Goal: Task Accomplishment & Management: Use online tool/utility

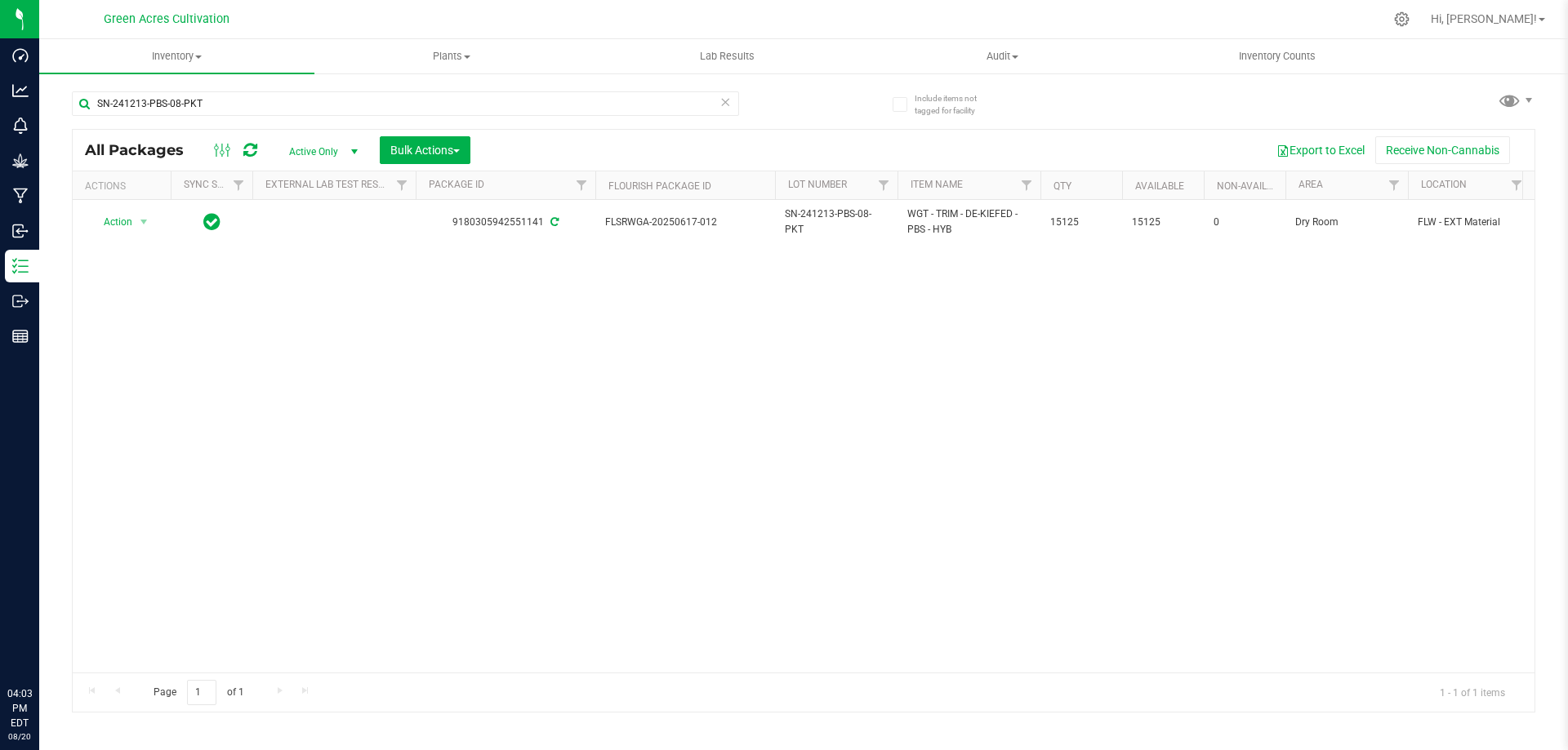
click at [675, 97] on input "SN-241213-PBS-08-PKT" at bounding box center [406, 104] width 668 height 25
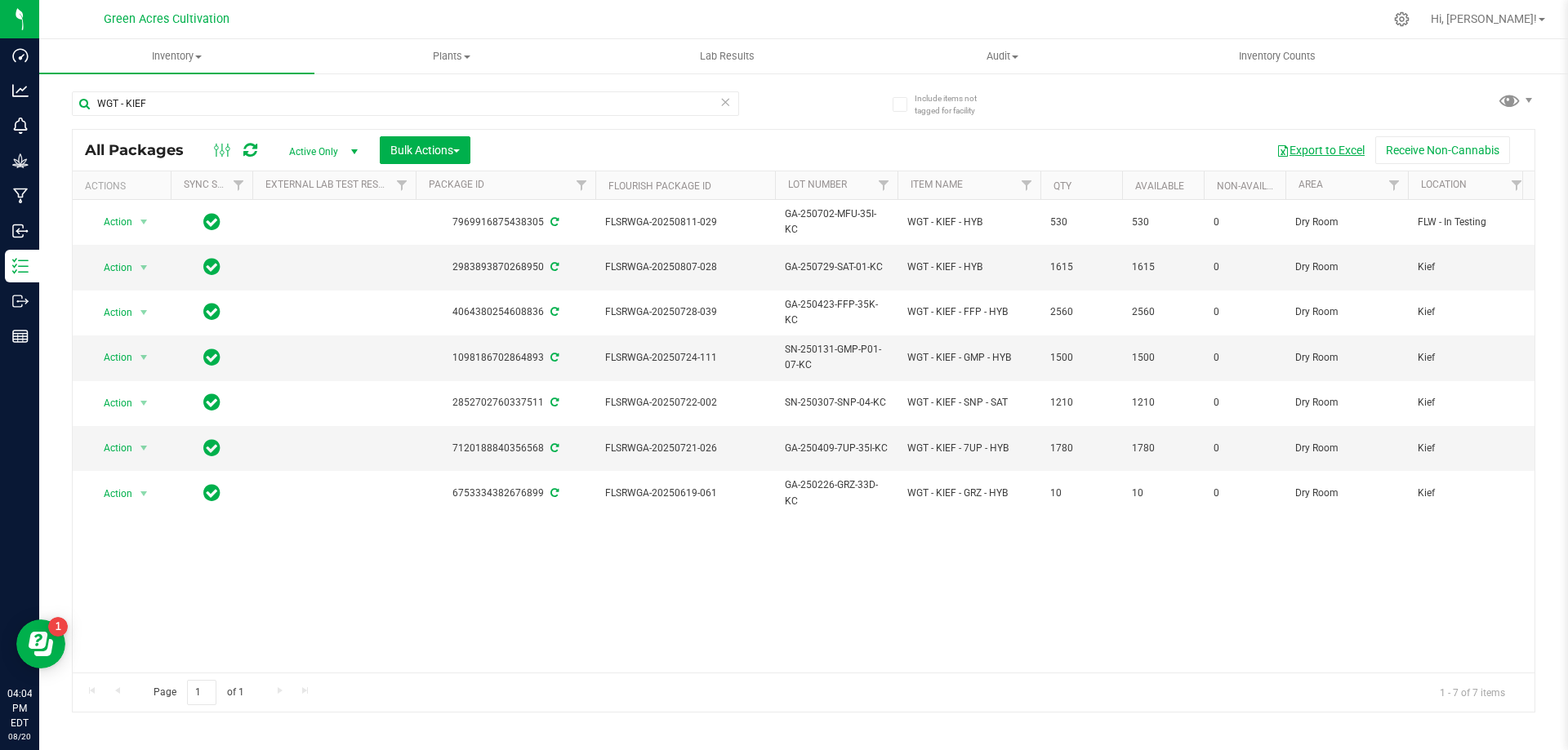
type input "WGT - KIEF"
click at [1320, 151] on button "Export to Excel" at bounding box center [1320, 150] width 109 height 28
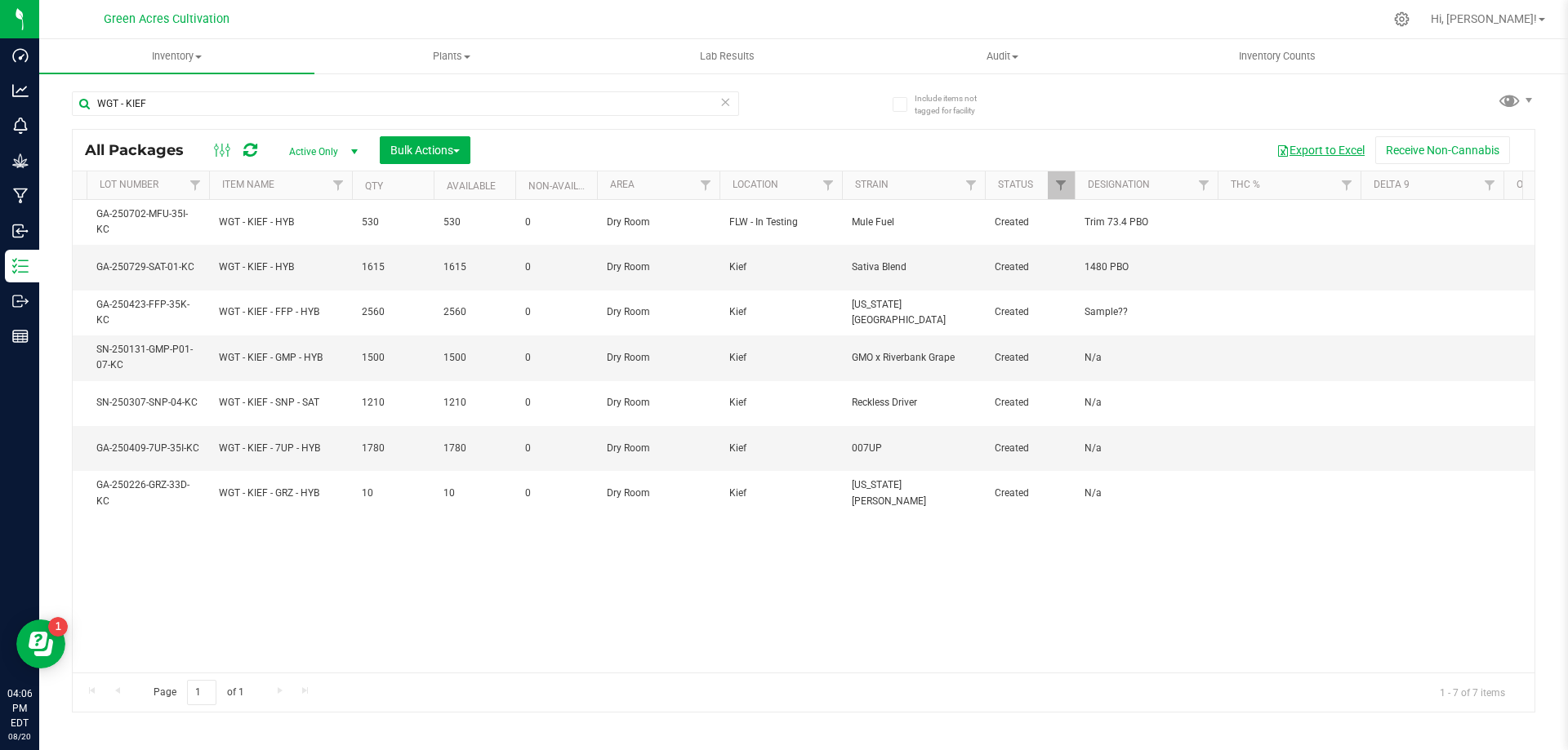
scroll to position [0, 834]
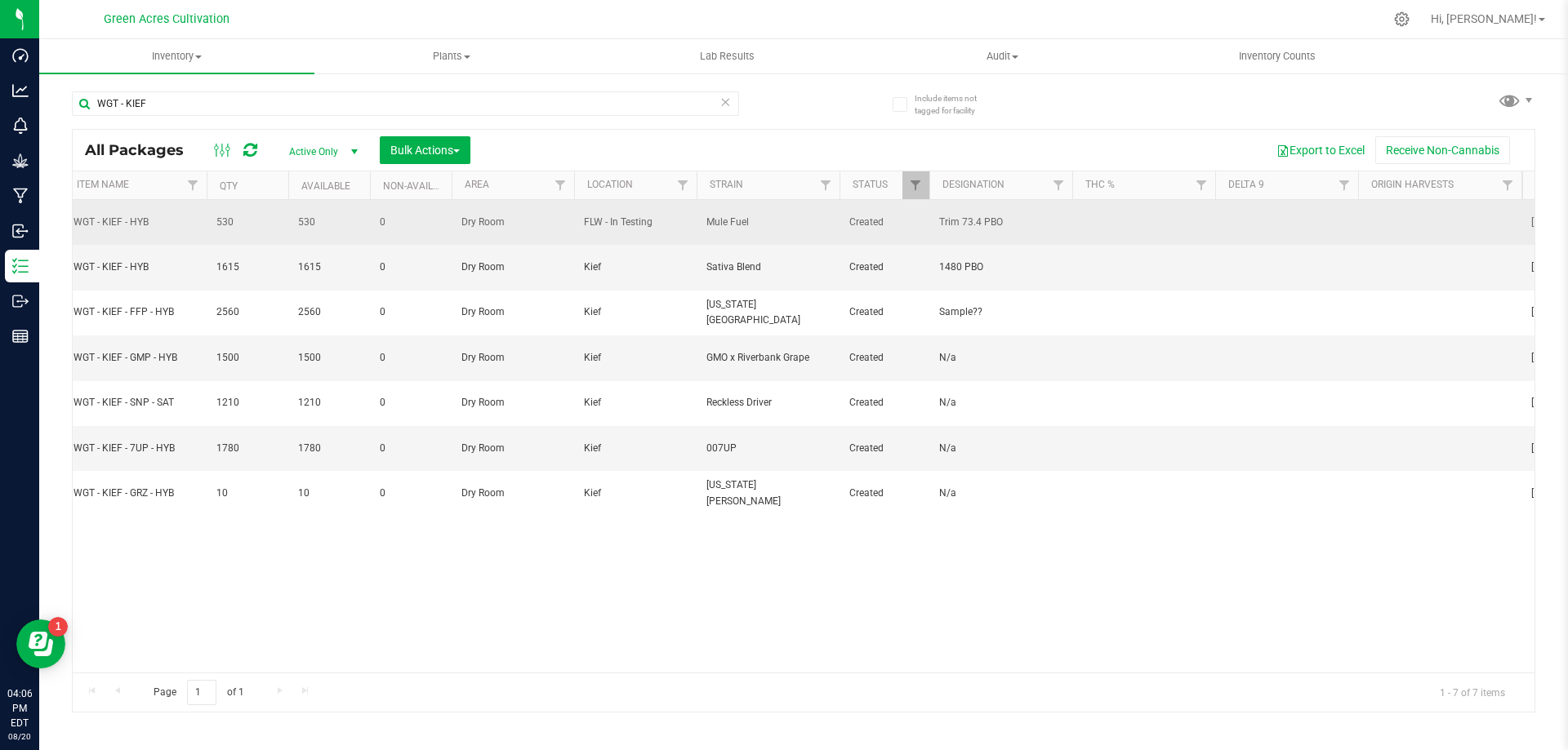
click at [994, 219] on span "Trim 73.4 PBO" at bounding box center [1000, 222] width 123 height 16
click at [994, 219] on input "Trim 73.4 PBO" at bounding box center [997, 222] width 137 height 26
type input "78.4 PBO"
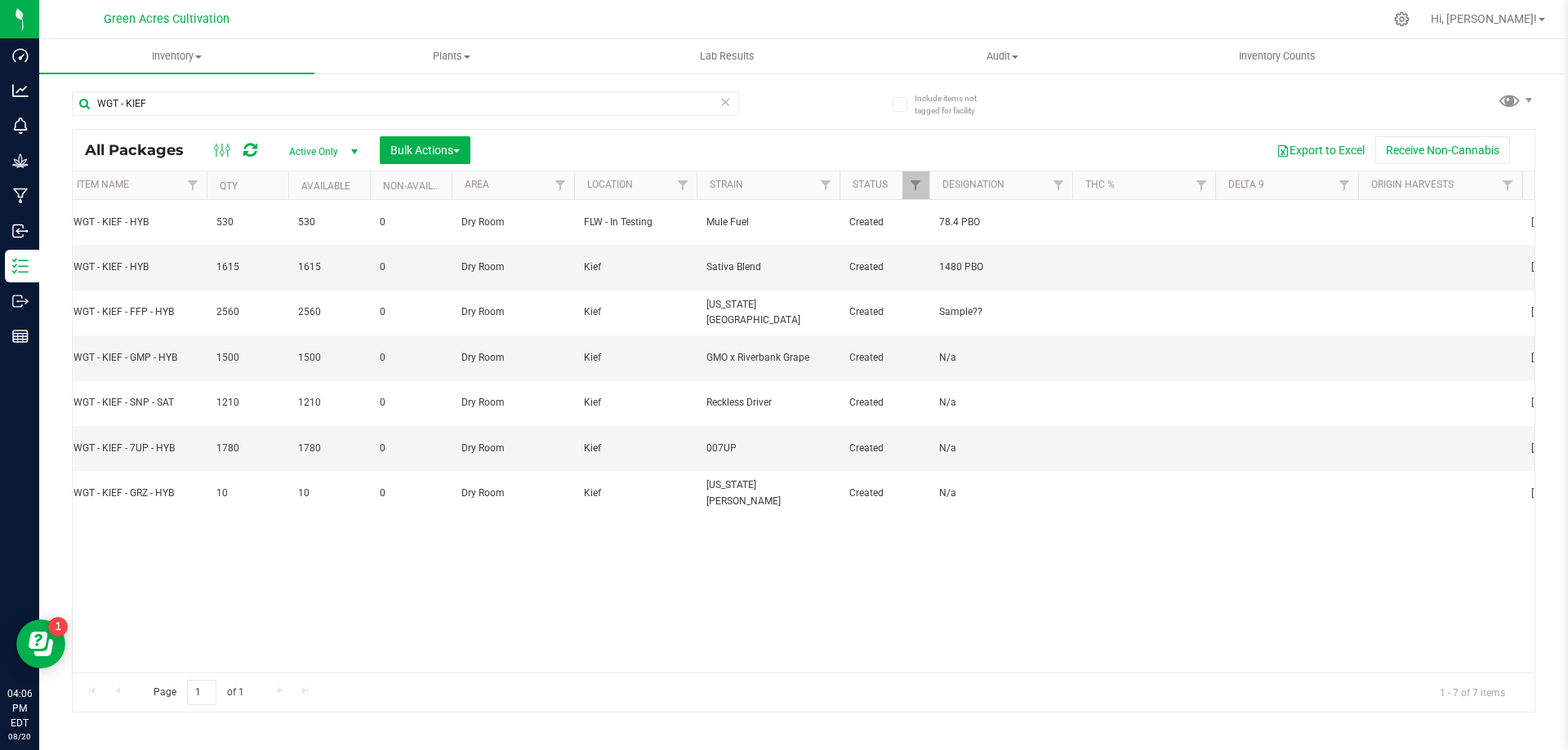
click at [947, 654] on div "Action Action Adjust qty Create package Edit attributes Global inventory Locate…" at bounding box center [803, 436] width 1461 height 472
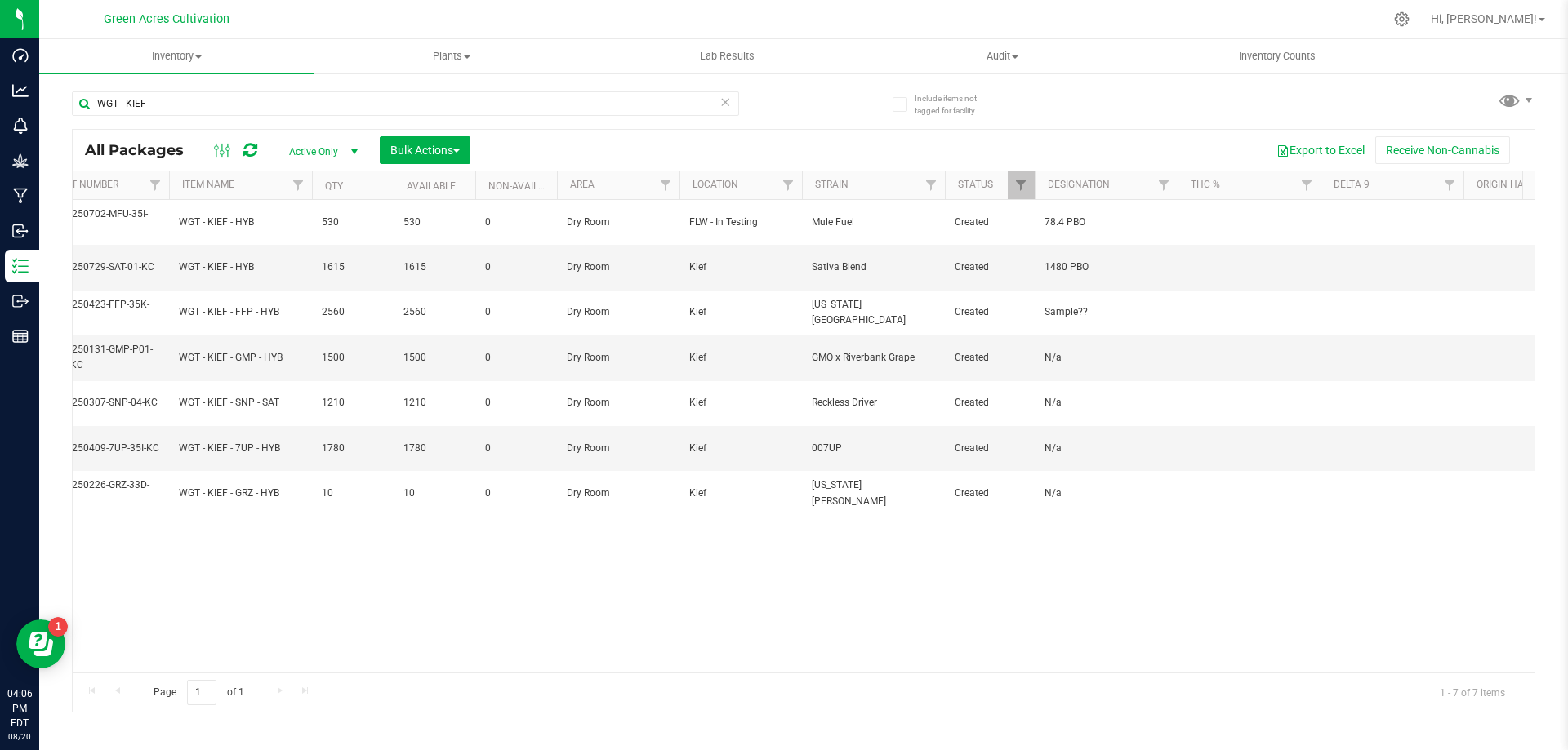
scroll to position [0, 0]
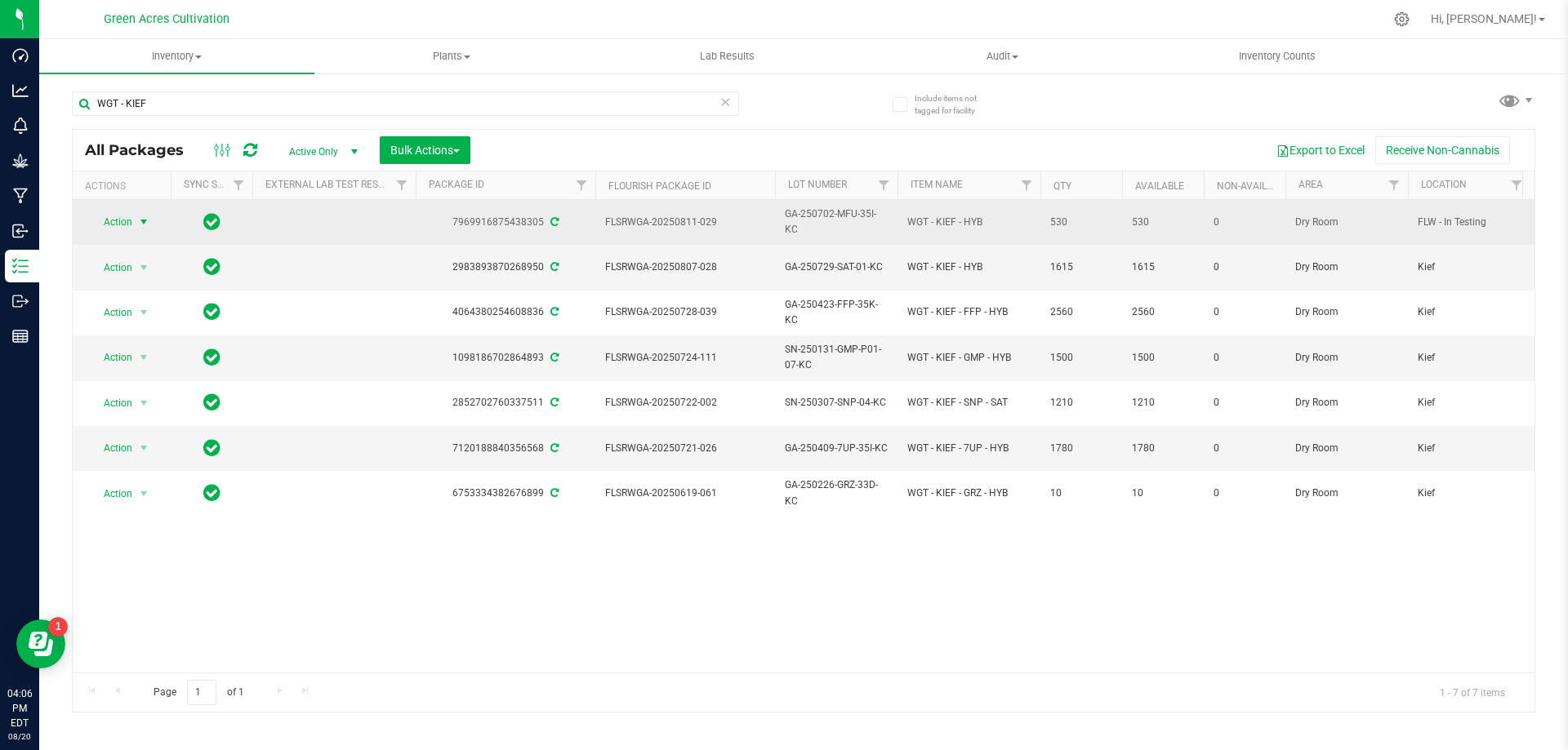
click at [116, 218] on span "Action" at bounding box center [111, 222] width 44 height 23
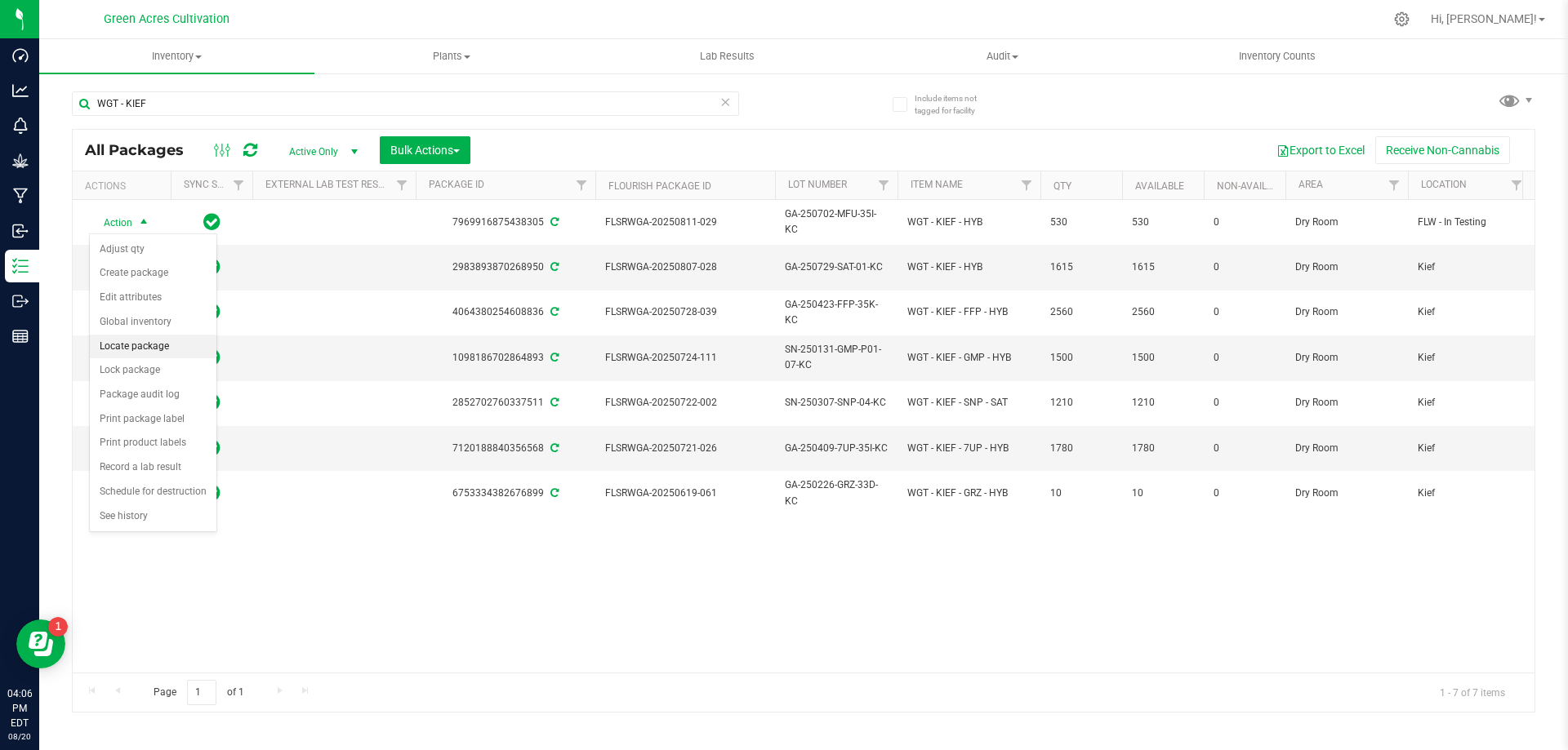
click at [170, 346] on li "Locate package" at bounding box center [153, 347] width 126 height 25
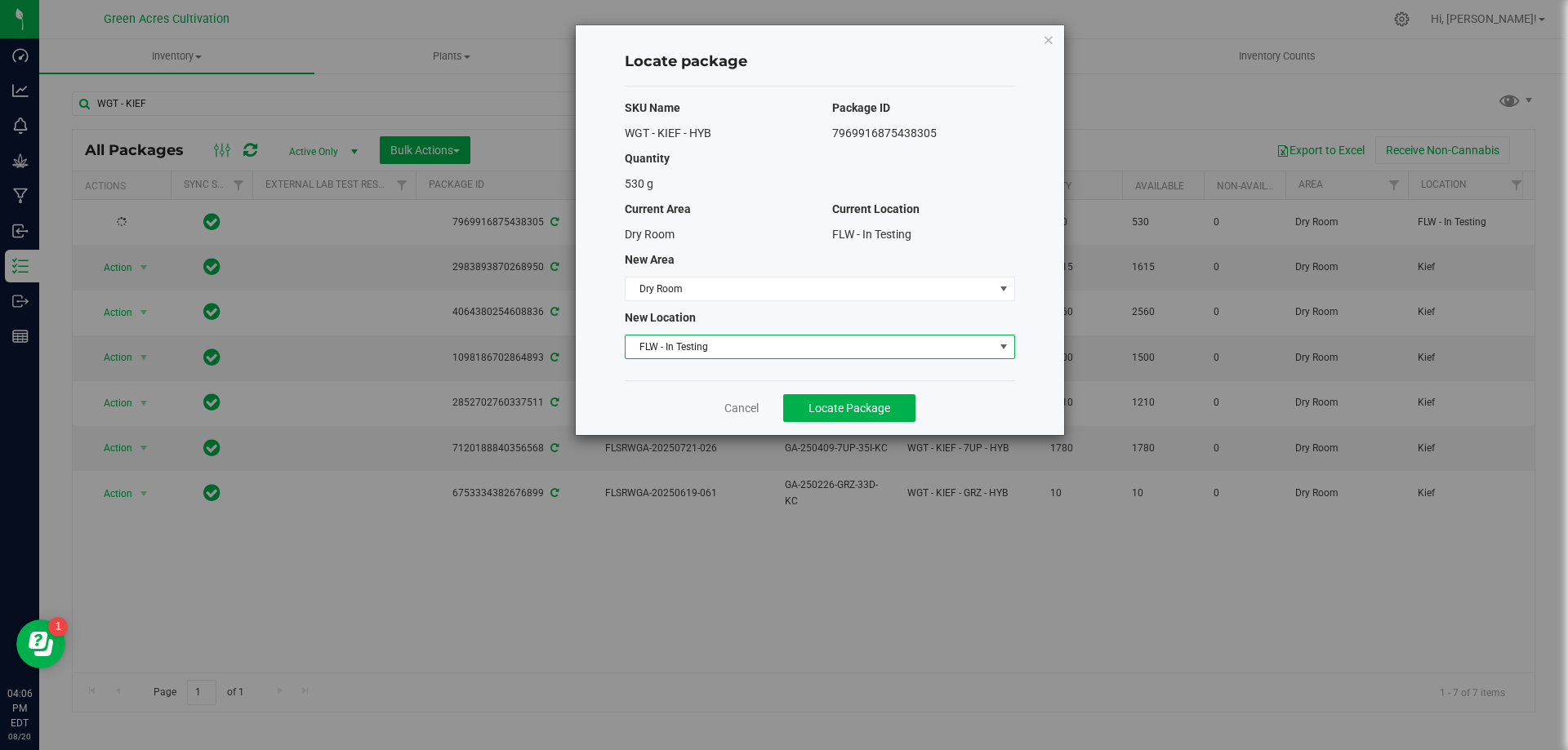
click at [738, 349] on span "FLW - In Testing" at bounding box center [810, 347] width 368 height 23
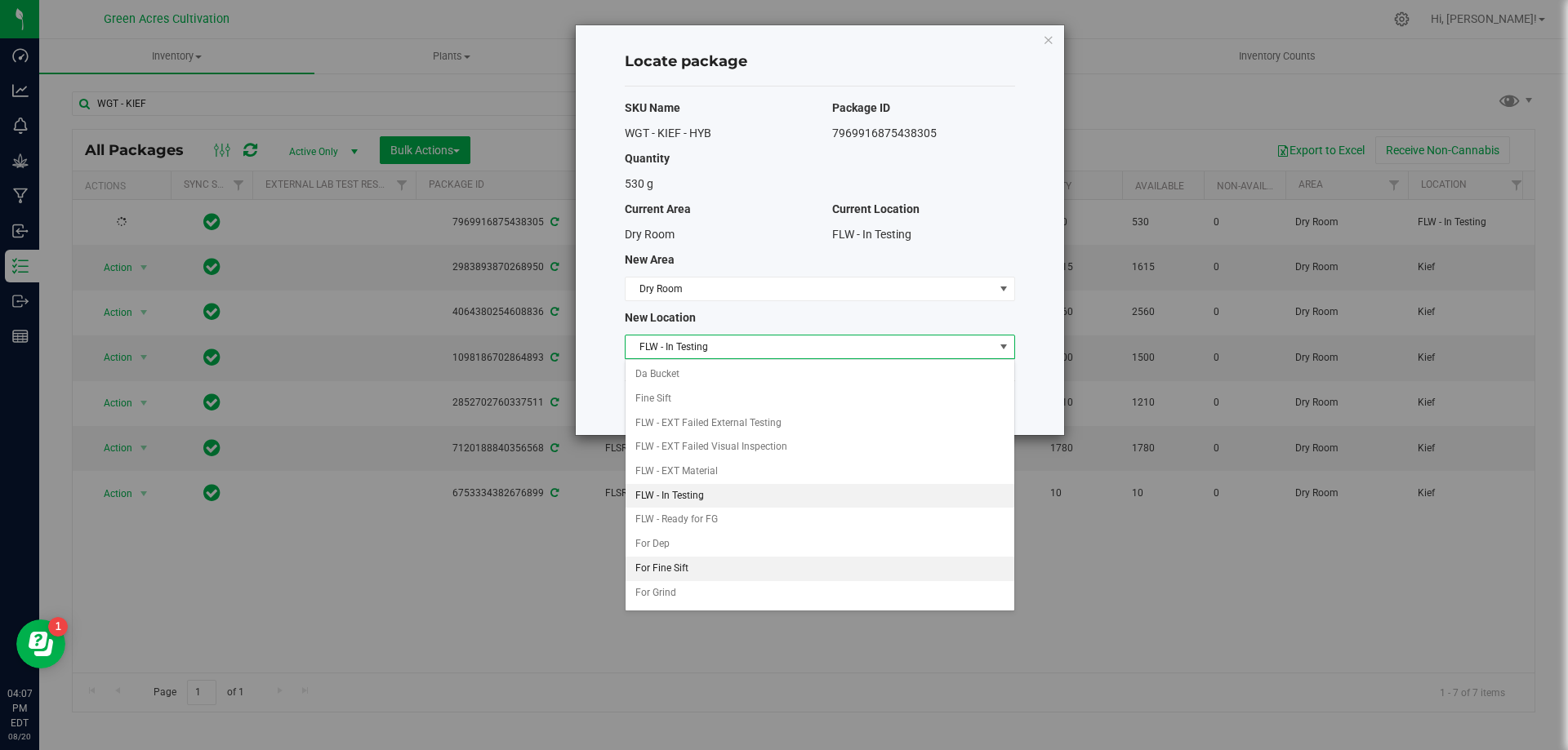
scroll to position [70, 0]
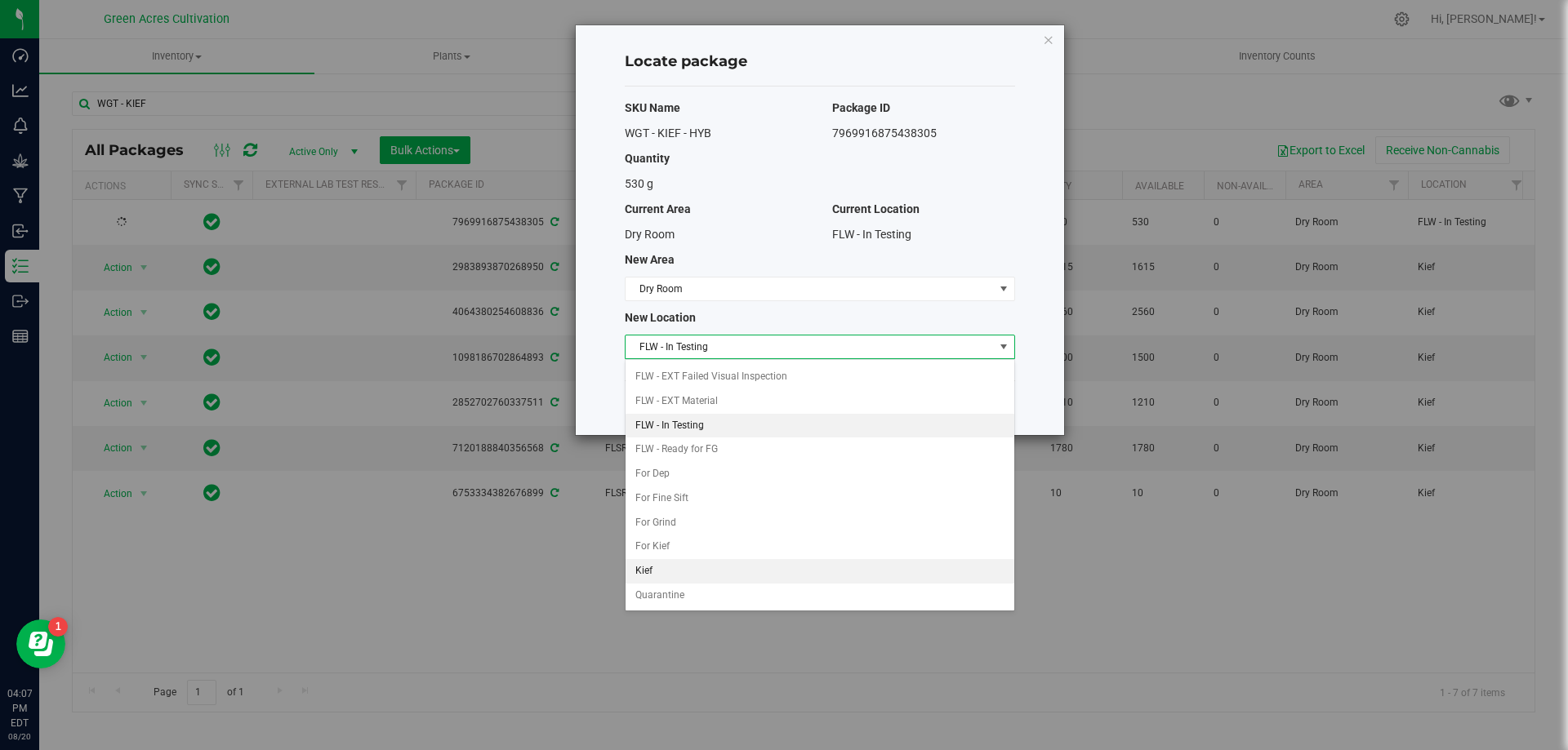
click at [702, 568] on li "Kief" at bounding box center [820, 572] width 389 height 25
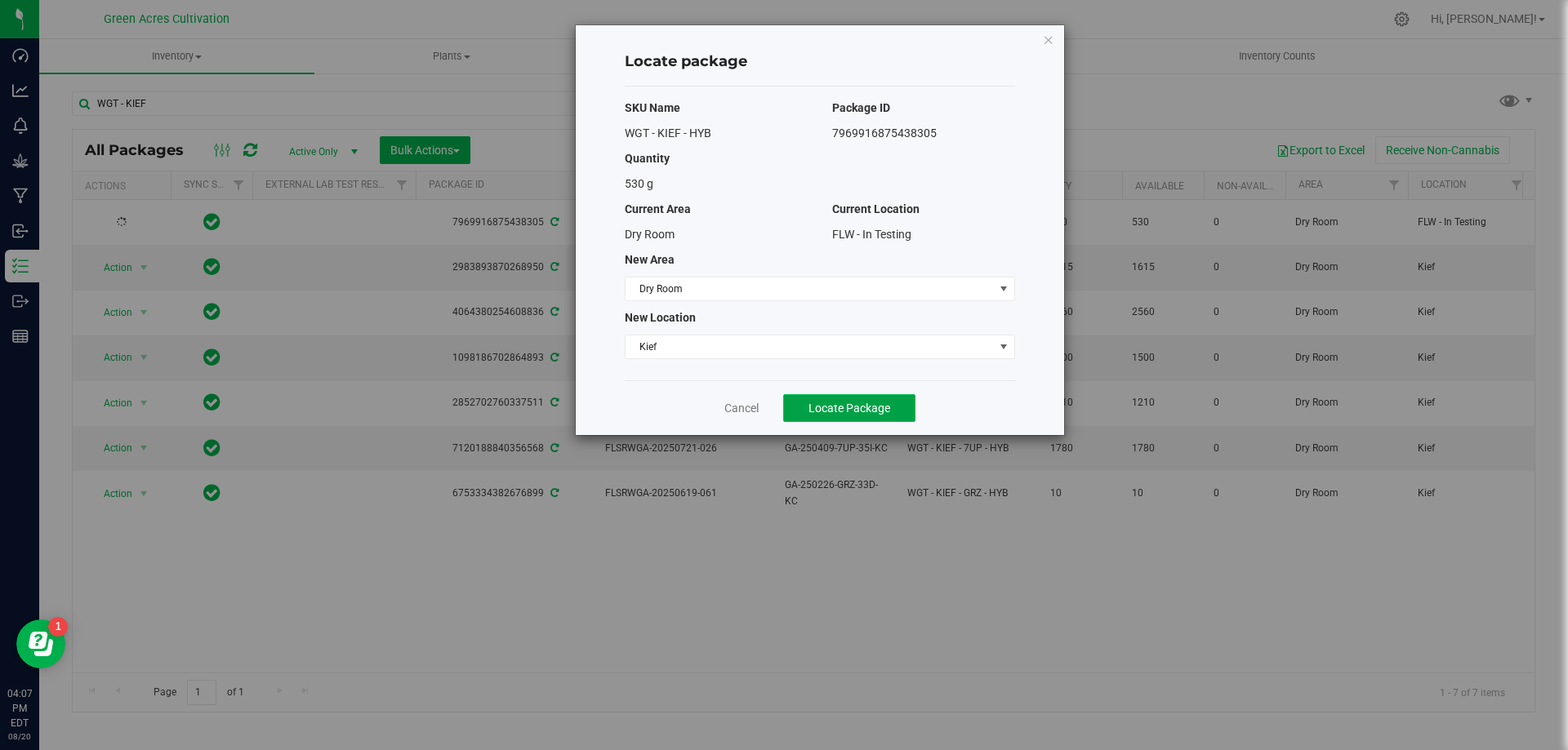
click at [846, 398] on button "Locate Package" at bounding box center [849, 408] width 132 height 28
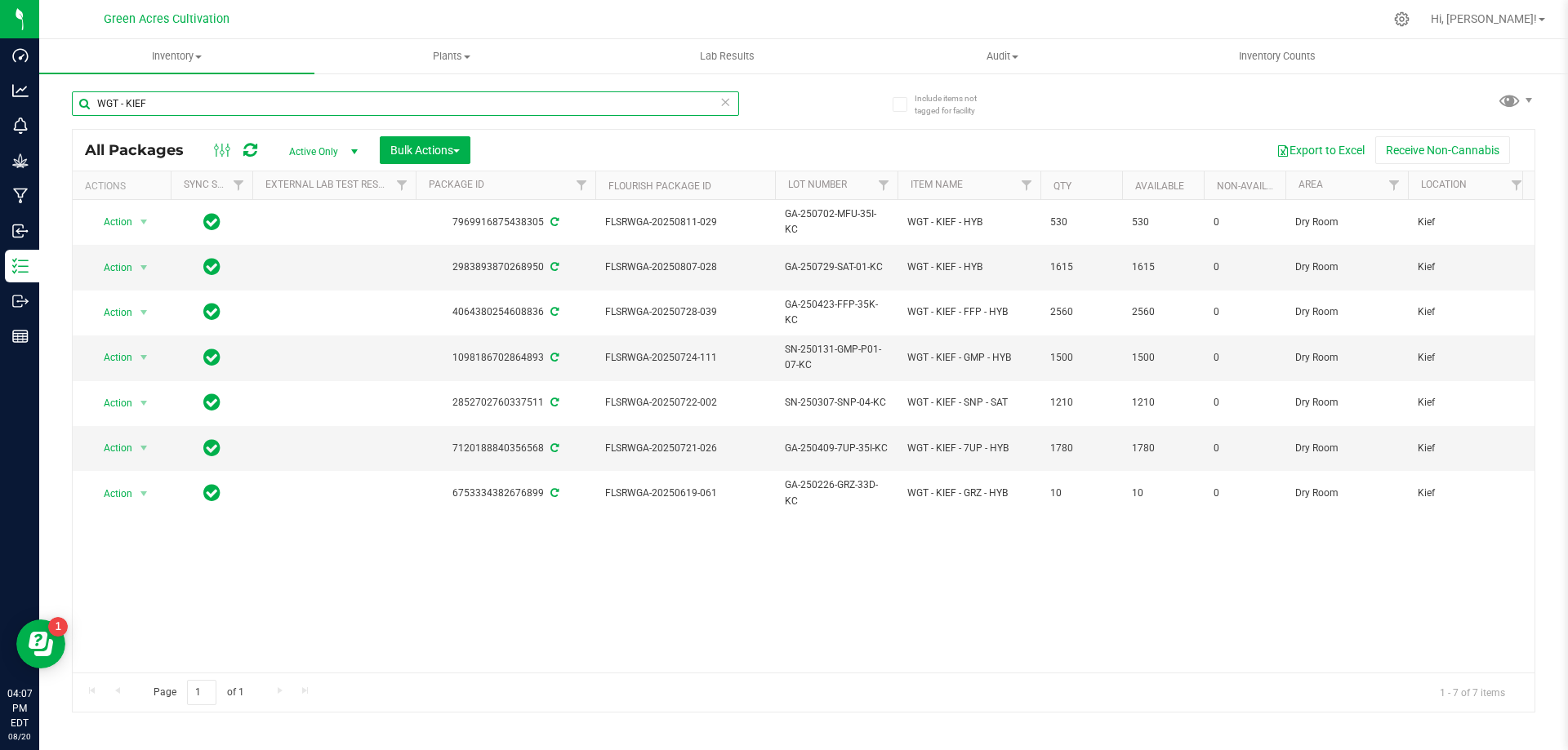
click at [488, 102] on input "WGT - KIEF" at bounding box center [406, 104] width 668 height 25
type input "S"
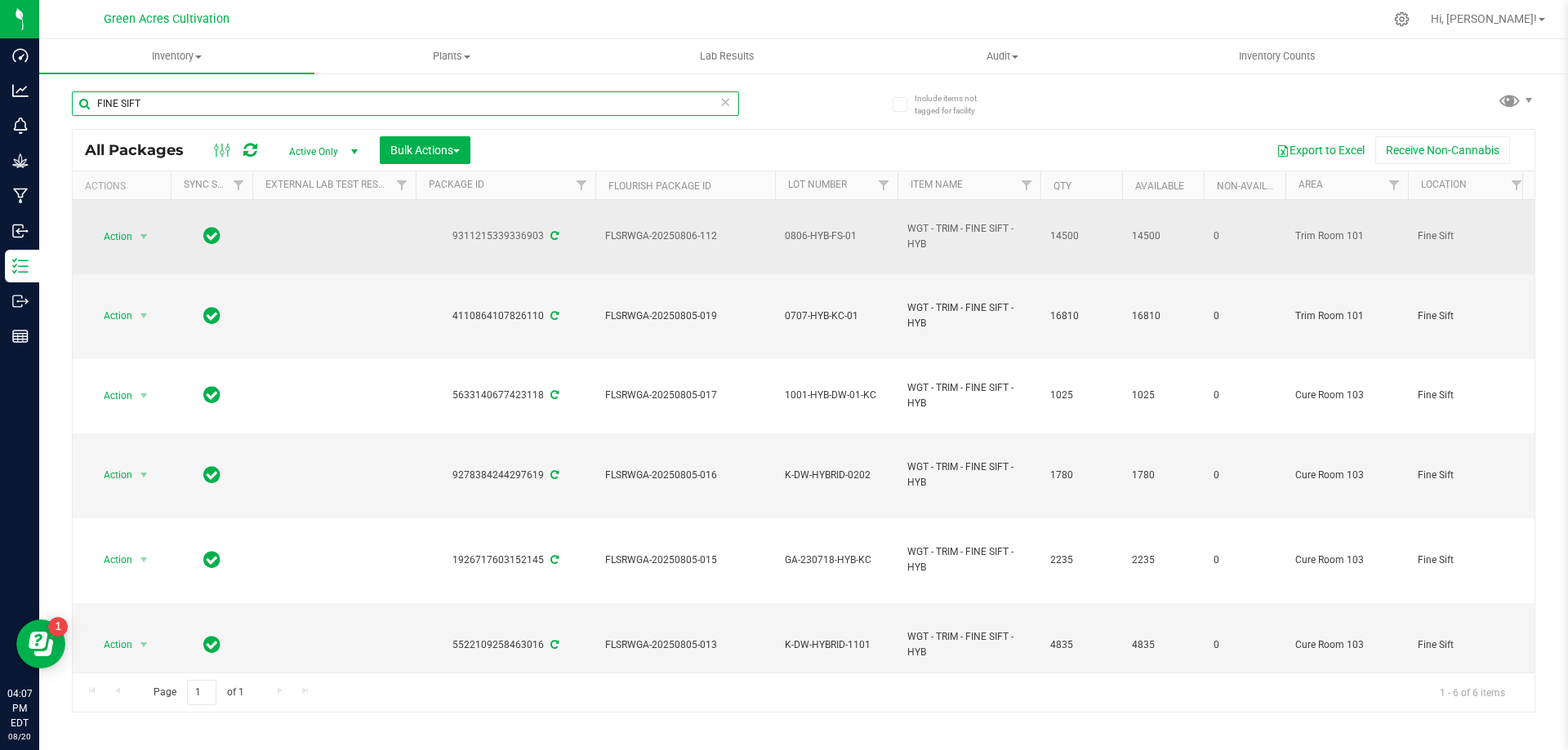
type input "FINE SIFT"
click at [958, 232] on span "WGT - TRIM - FINE SIFT - HYB" at bounding box center [968, 237] width 123 height 31
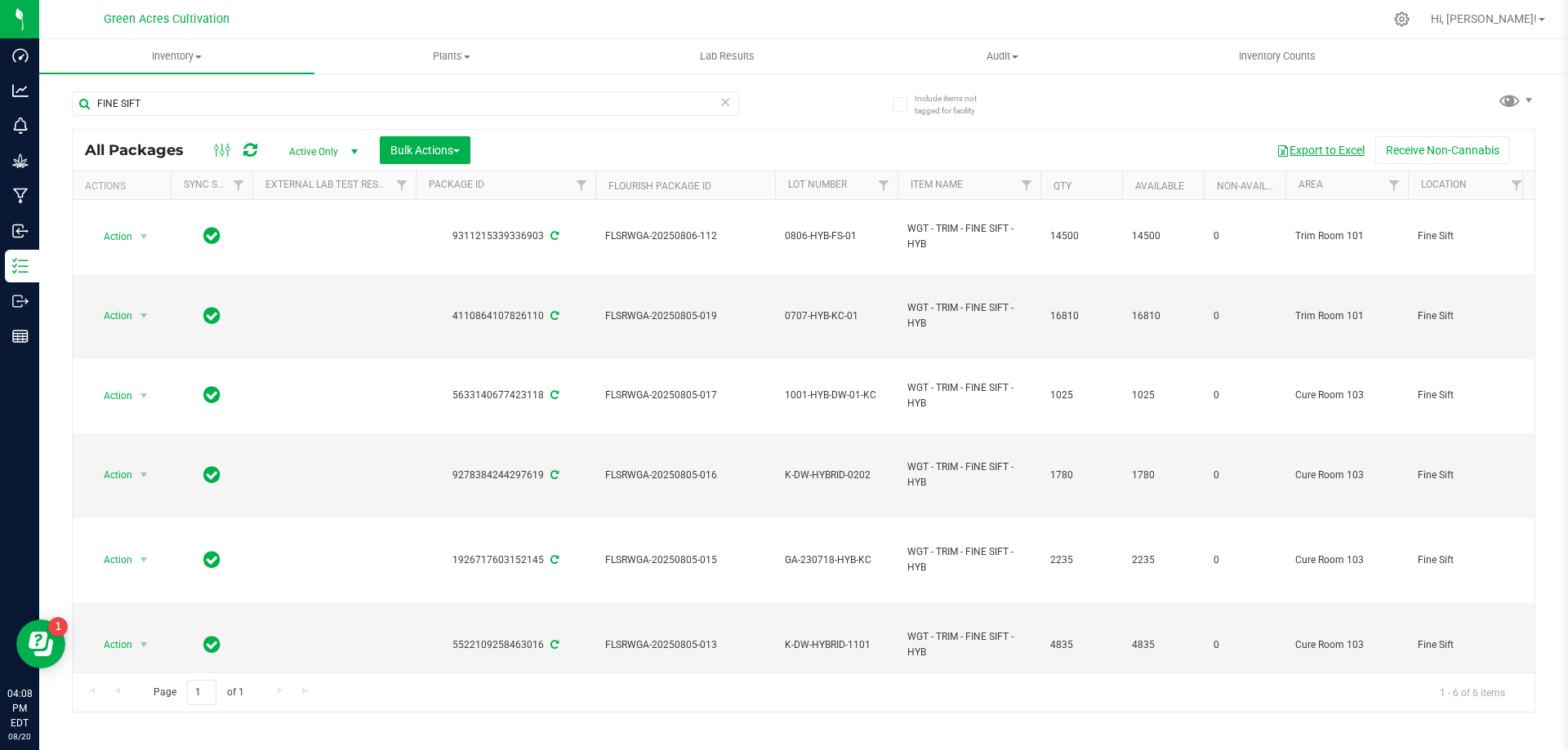
click at [1336, 140] on button "Export to Excel" at bounding box center [1320, 150] width 109 height 28
